Goal: Navigation & Orientation: Find specific page/section

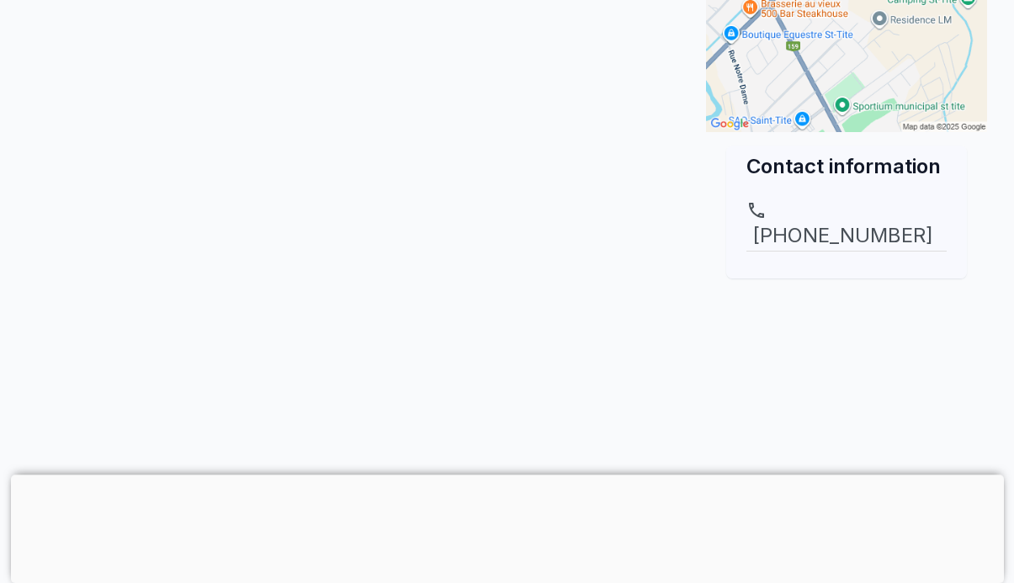
scroll to position [521, 19]
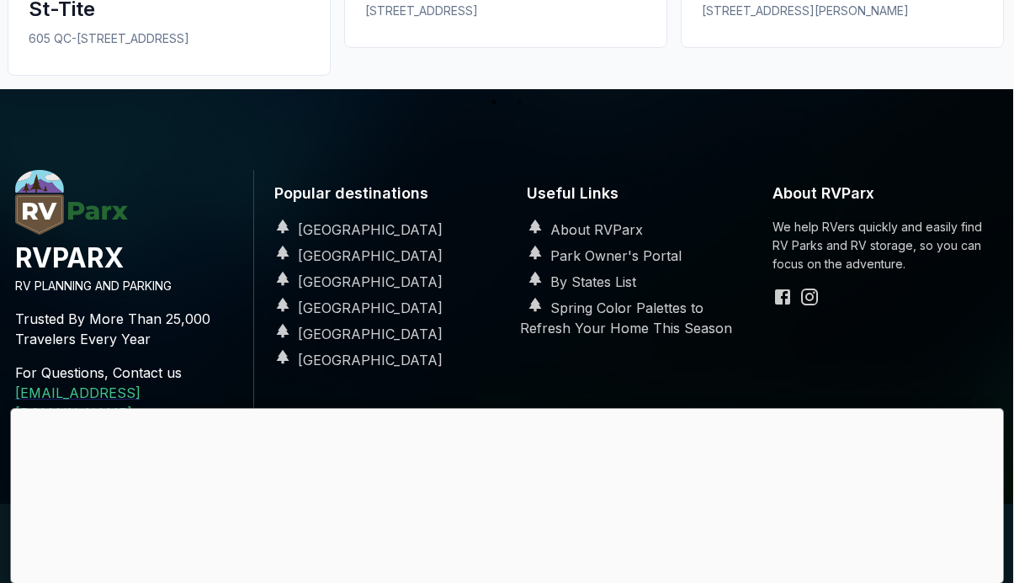
scroll to position [1377, 0]
click at [523, 408] on div at bounding box center [507, 408] width 993 height 0
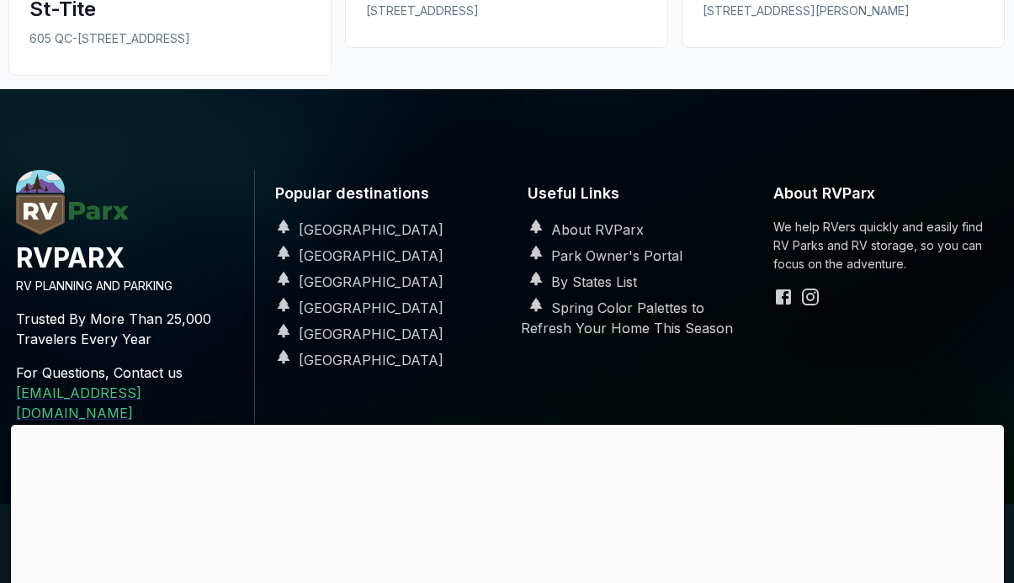
click at [512, 539] on link "Terms & Conditions" at bounding box center [566, 546] width 108 height 14
